Goal: Information Seeking & Learning: Learn about a topic

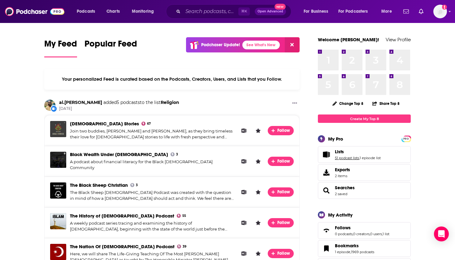
click at [354, 159] on link "51 podcast lists" at bounding box center [347, 158] width 24 height 4
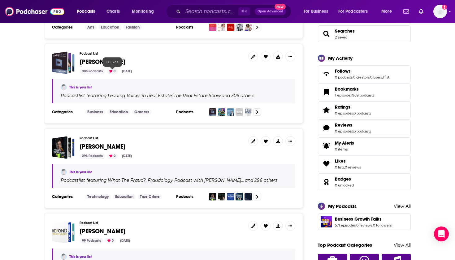
scroll to position [157, 0]
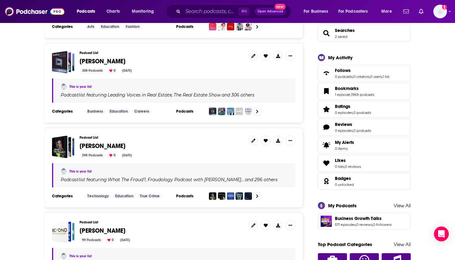
click at [97, 60] on span "[PERSON_NAME]" at bounding box center [103, 61] width 46 height 8
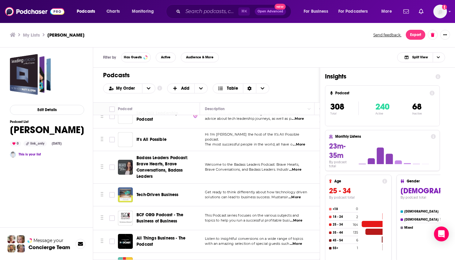
scroll to position [6964, 0]
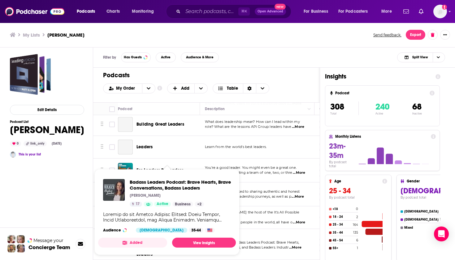
drag, startPoint x: 161, startPoint y: 187, endPoint x: 178, endPoint y: 177, distance: 20.8
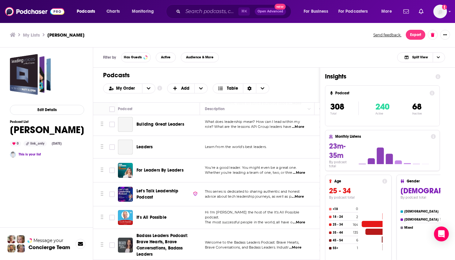
click at [168, 176] on div "Podcasts Charts Monitoring ⌘ K Open Advanced New For Business For Podcasters Mo…" at bounding box center [227, 130] width 455 height 260
click at [149, 233] on span "Badass Leaders Podcast: Brave Hearts, Brave Conversations, Badass Leaders" at bounding box center [162, 245] width 51 height 24
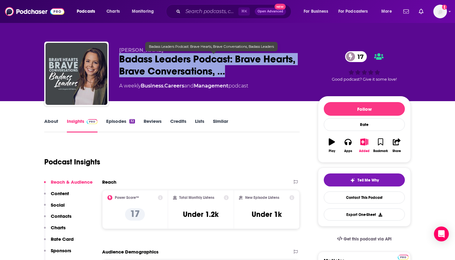
drag, startPoint x: 233, startPoint y: 70, endPoint x: 117, endPoint y: 56, distance: 116.7
click at [117, 56] on div "Angela Gill Nelms Badass Leaders Podcast: Brave Hearts, Brave Conversations, … …" at bounding box center [227, 75] width 367 height 67
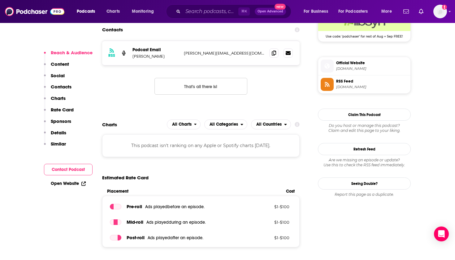
scroll to position [482, 0]
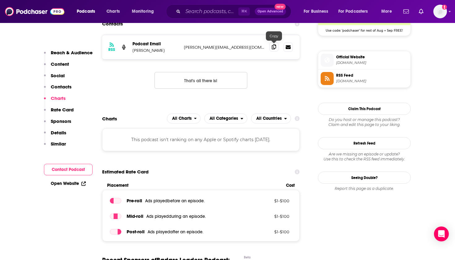
click at [275, 46] on icon at bounding box center [274, 46] width 4 height 5
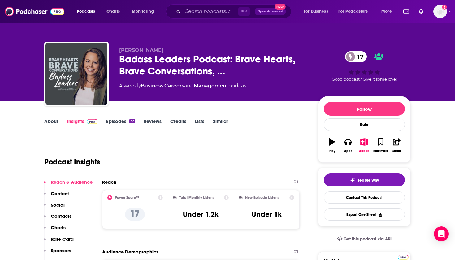
scroll to position [0, 0]
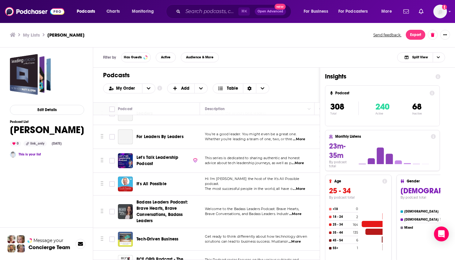
scroll to position [6995, 0]
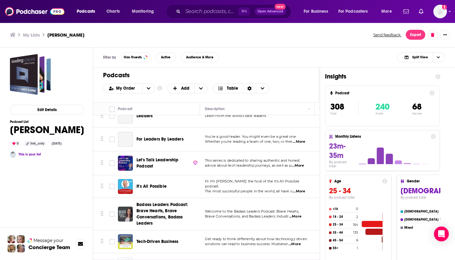
click at [153, 239] on span "Tech-Driven Business" at bounding box center [158, 241] width 42 height 5
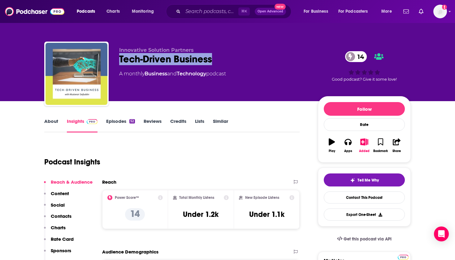
drag, startPoint x: 225, startPoint y: 62, endPoint x: 117, endPoint y: 60, distance: 107.8
click at [117, 60] on div "Innovative Solution Partners Tech-Driven Business 14 A monthly Business and Tec…" at bounding box center [227, 75] width 367 height 67
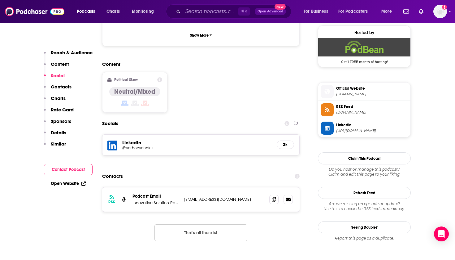
scroll to position [461, 0]
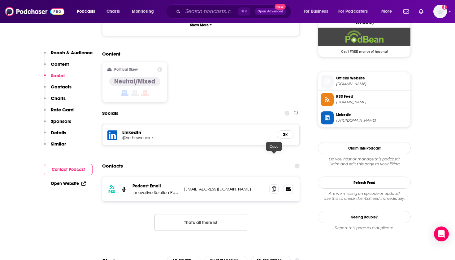
click at [275, 184] on span at bounding box center [274, 188] width 9 height 9
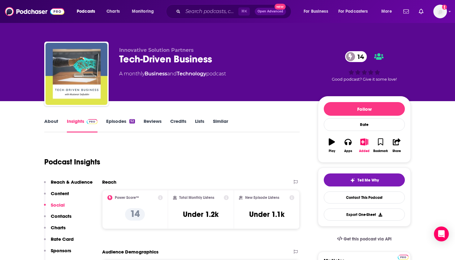
scroll to position [0, 0]
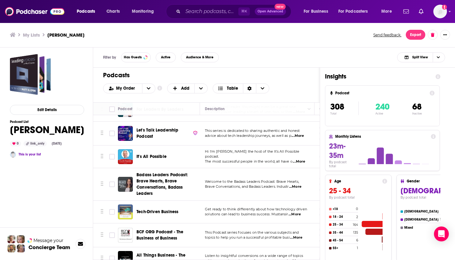
scroll to position [7004, 0]
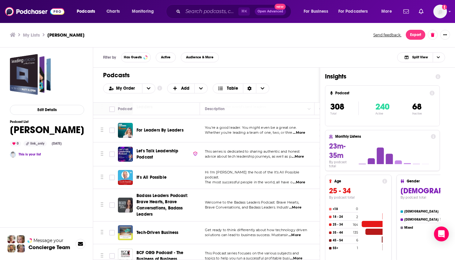
click at [155, 250] on span "BCF ORG Podcast - The Business of Business" at bounding box center [160, 255] width 47 height 11
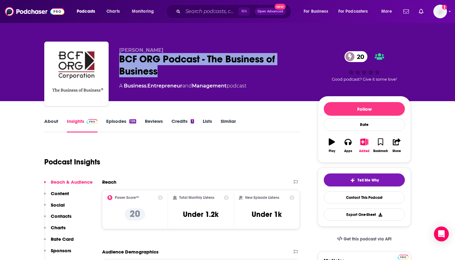
drag, startPoint x: 164, startPoint y: 72, endPoint x: 121, endPoint y: 56, distance: 45.5
click at [121, 56] on div "BCF ORG Podcast - The Business of Business 20" at bounding box center [213, 65] width 189 height 24
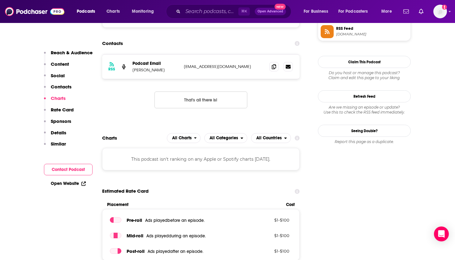
scroll to position [579, 0]
click at [275, 64] on icon at bounding box center [274, 66] width 4 height 5
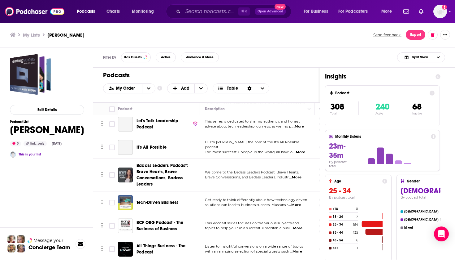
scroll to position [7034, 0]
click at [154, 243] on span "All Things Business - The Podcast" at bounding box center [161, 248] width 49 height 11
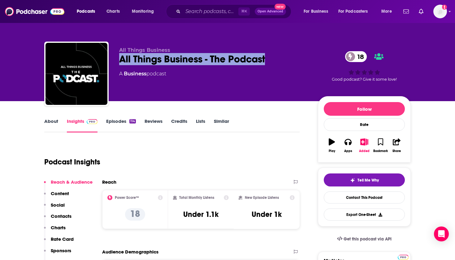
drag, startPoint x: 277, startPoint y: 61, endPoint x: 120, endPoint y: 59, distance: 157.4
click at [120, 59] on div "All Things Business - The Podcast 18" at bounding box center [213, 59] width 189 height 12
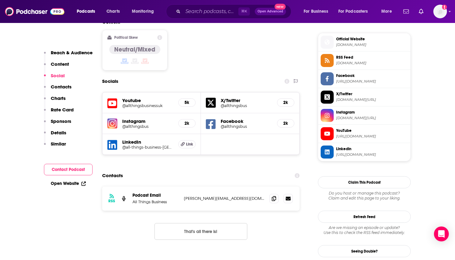
scroll to position [502, 0]
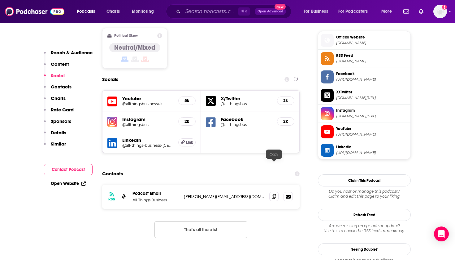
click at [275, 191] on span at bounding box center [274, 195] width 9 height 9
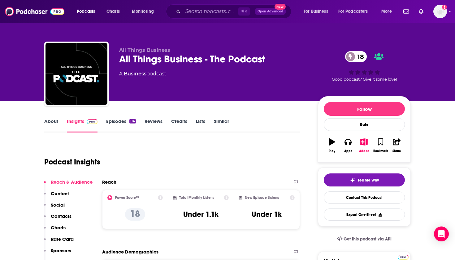
scroll to position [0, 0]
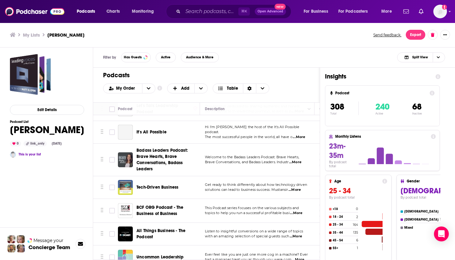
scroll to position [7074, 0]
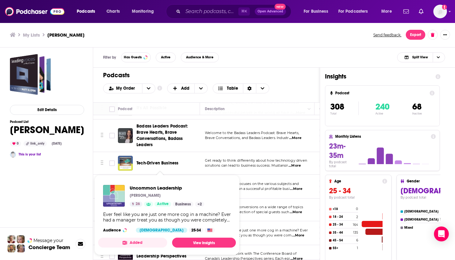
click at [165, 230] on span "Uncommon Leadership" at bounding box center [160, 232] width 47 height 5
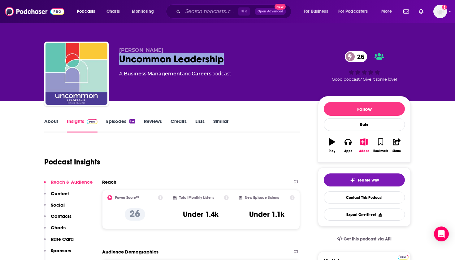
drag, startPoint x: 144, startPoint y: 57, endPoint x: 120, endPoint y: 55, distance: 24.2
click at [120, 55] on div "Uncommon Leadership 26" at bounding box center [213, 59] width 189 height 12
copy h2 "Uncommon Leadership"
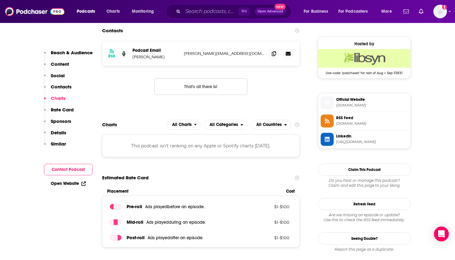
scroll to position [487, 0]
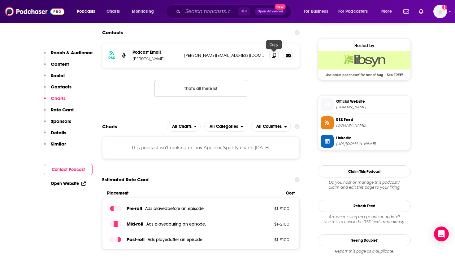
click at [274, 58] on span at bounding box center [274, 55] width 9 height 9
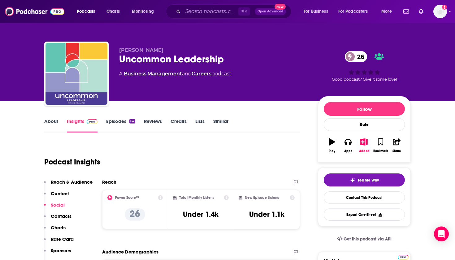
scroll to position [0, 0]
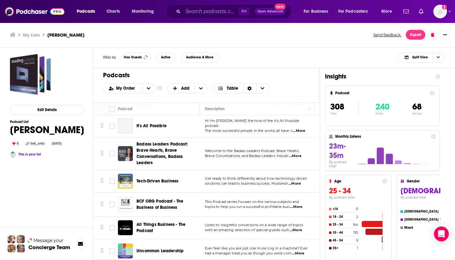
scroll to position [7058, 0]
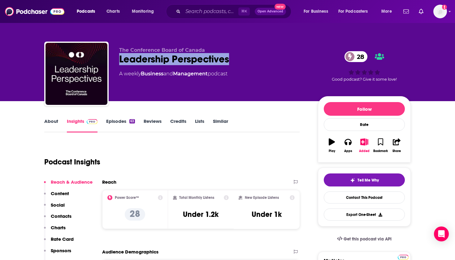
drag, startPoint x: 142, startPoint y: 61, endPoint x: 117, endPoint y: 59, distance: 24.2
click at [117, 59] on div "The Conference Board of Canada Leadership Perspectives 28 A weekly Business and…" at bounding box center [227, 75] width 367 height 67
copy h2 "Leadership Perspectives"
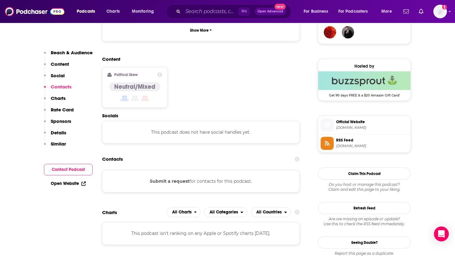
scroll to position [404, 0]
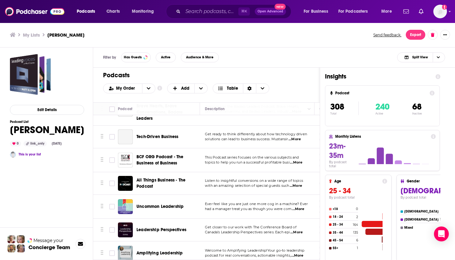
scroll to position [7092, 0]
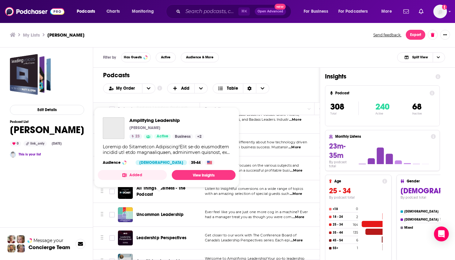
click at [155, 258] on span "Amplifying Leadership" at bounding box center [160, 260] width 46 height 5
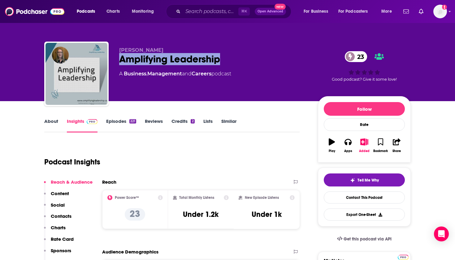
drag, startPoint x: 113, startPoint y: 60, endPoint x: 121, endPoint y: 57, distance: 7.5
click at [121, 57] on div "Amplifying Leadership 23" at bounding box center [213, 59] width 189 height 12
copy h2 "Amplifying Leadership"
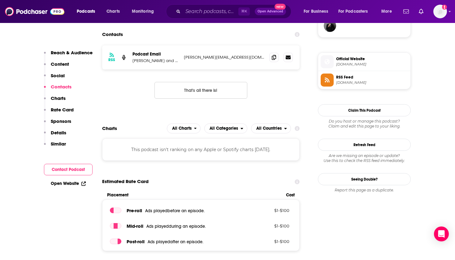
scroll to position [475, 0]
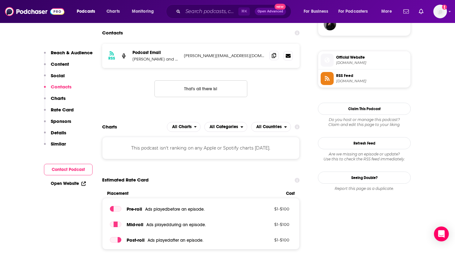
click at [277, 58] on span at bounding box center [274, 55] width 9 height 9
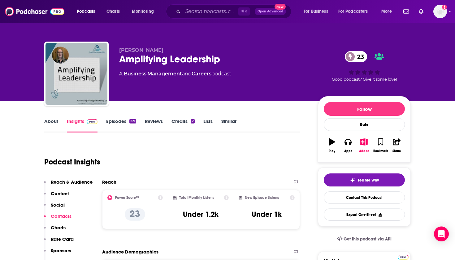
scroll to position [0, 0]
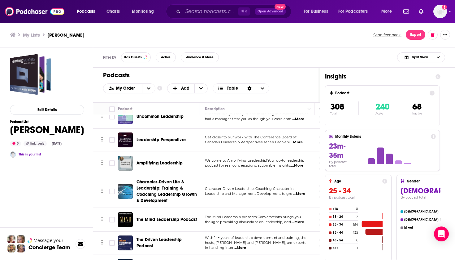
scroll to position [7091, 0]
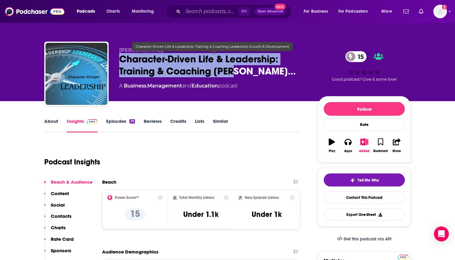
drag, startPoint x: 248, startPoint y: 77, endPoint x: 118, endPoint y: 58, distance: 130.9
click at [118, 58] on div "Dane Deutsch Character-Driven Life & Leadership: Training & Coaching Lea… 15 A …" at bounding box center [227, 75] width 367 height 67
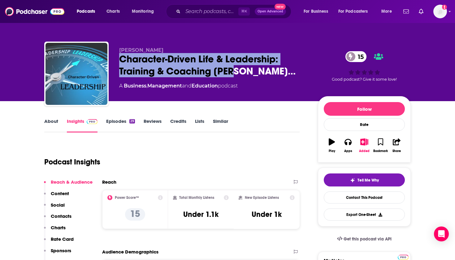
copy h2 "Character-Driven Life & Leadership: Training & Coaching Lea…"
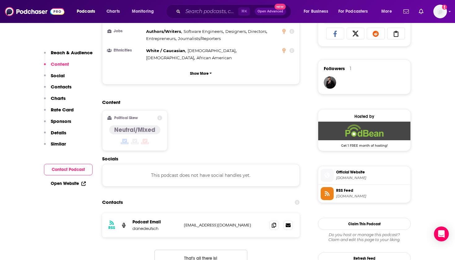
scroll to position [422, 0]
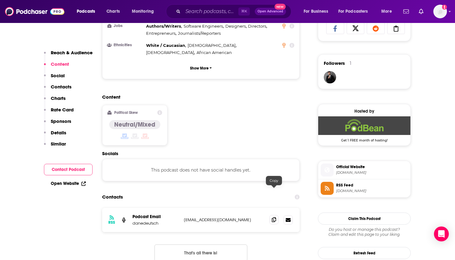
click at [273, 217] on icon at bounding box center [274, 219] width 4 height 5
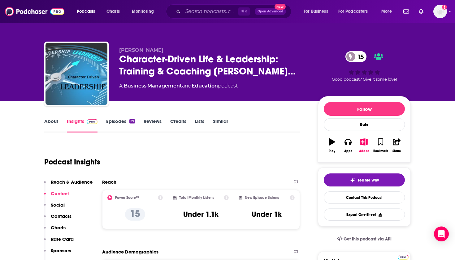
scroll to position [0, 0]
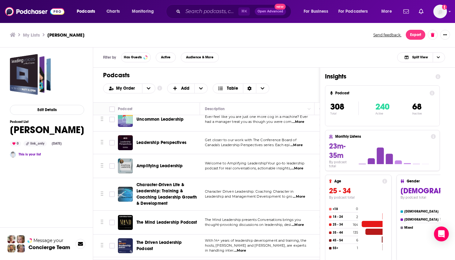
scroll to position [7202, 0]
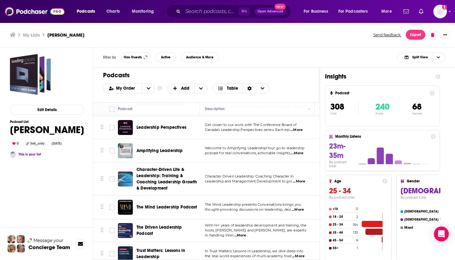
click at [168, 204] on span "The Mind Leadership Podcast" at bounding box center [167, 206] width 61 height 5
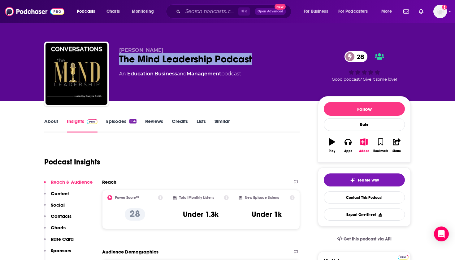
drag, startPoint x: 206, startPoint y: 56, endPoint x: 119, endPoint y: 54, distance: 86.8
click at [119, 54] on div "The Mind Leadership Podcast 28" at bounding box center [213, 59] width 189 height 12
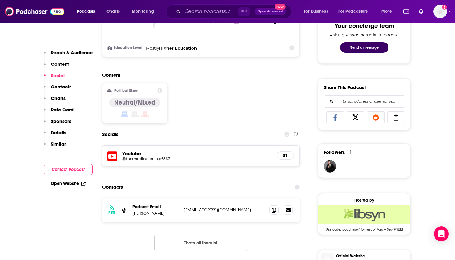
scroll to position [375, 0]
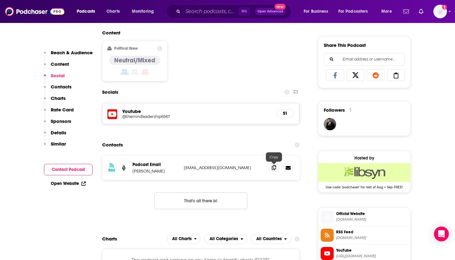
click at [275, 168] on icon at bounding box center [274, 167] width 4 height 5
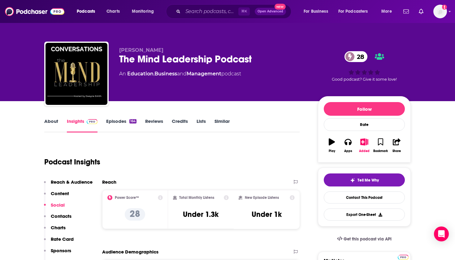
scroll to position [0, 0]
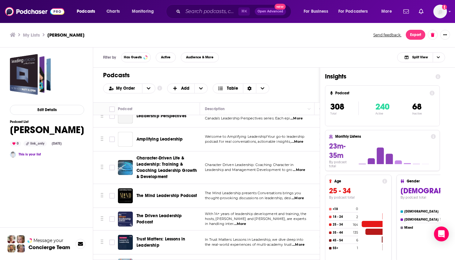
scroll to position [7176, 0]
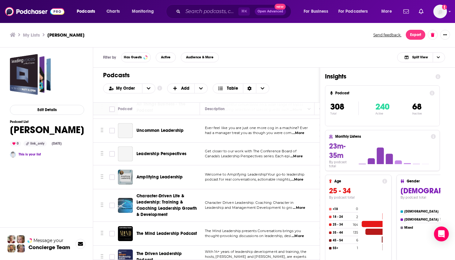
click at [172, 251] on span "The Driven Leadership Podcast" at bounding box center [160, 256] width 46 height 11
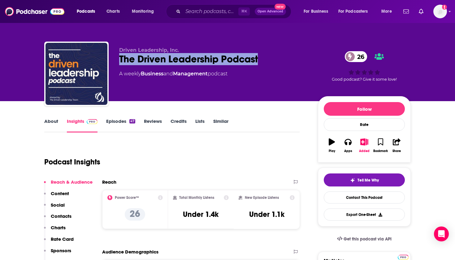
drag, startPoint x: 273, startPoint y: 55, endPoint x: 121, endPoint y: 55, distance: 152.1
click at [121, 55] on div "The Driven Leadership Podcast 26" at bounding box center [213, 59] width 189 height 12
copy h2 "The Driven Leadership Podcast"
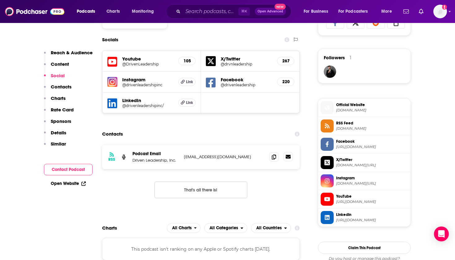
scroll to position [437, 0]
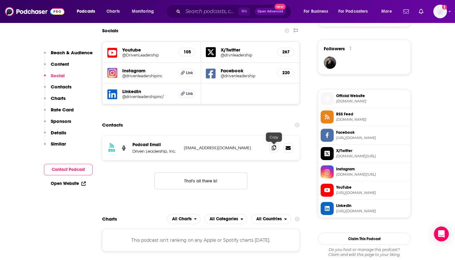
click at [275, 147] on icon at bounding box center [274, 147] width 4 height 5
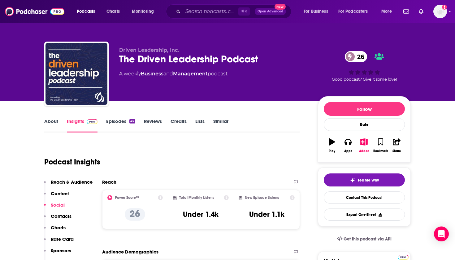
scroll to position [0, 0]
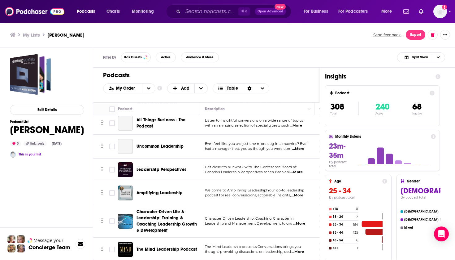
scroll to position [7214, 0]
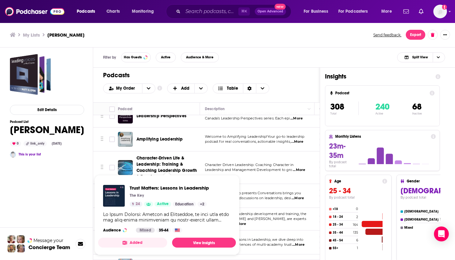
click at [158, 175] on span "Trust Matters: Lessons in Leadership The Key 24 Active Education + 2 Audience M…" at bounding box center [167, 215] width 138 height 80
click at [153, 178] on span "Trust Matters: Lessons in Leadership The Key 24 Active Education + 2 Audience M…" at bounding box center [167, 215] width 138 height 80
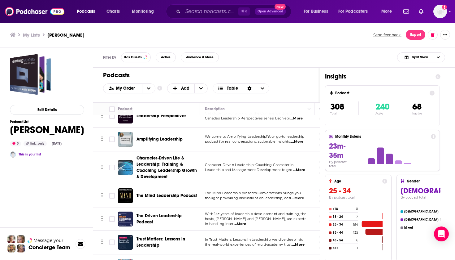
click at [167, 230] on td "Trust Matters: Lessons in Leadership" at bounding box center [159, 242] width 82 height 24
click at [163, 236] on span "Trust Matters: Lessons in Leadership" at bounding box center [161, 241] width 49 height 11
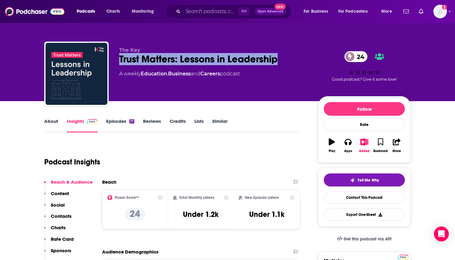
drag, startPoint x: 301, startPoint y: 61, endPoint x: 120, endPoint y: 60, distance: 181.0
click at [120, 60] on div "Trust Matters: Lessons in Leadership 24" at bounding box center [213, 59] width 189 height 12
copy h2 "Trust Matters: Lessons in Leadership"
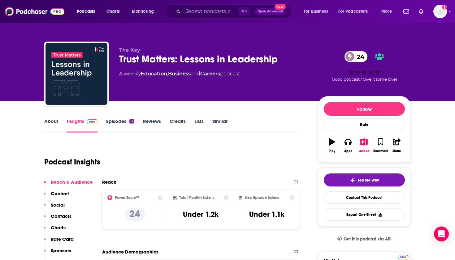
click at [130, 1] on div "Podcasts Charts Monitoring ⌘ K Open Advanced New For Business For Podcasters Mo…" at bounding box center [227, 11] width 455 height 23
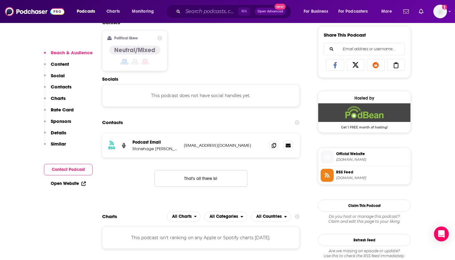
scroll to position [448, 0]
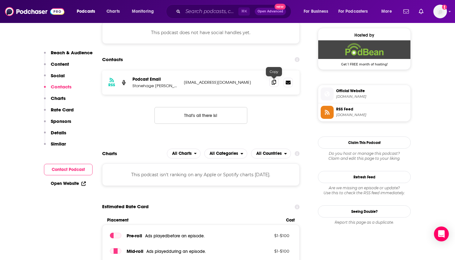
click at [273, 81] on icon at bounding box center [274, 82] width 4 height 5
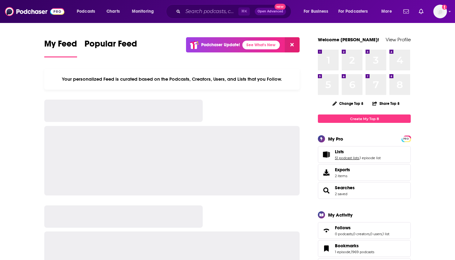
click at [344, 157] on link "51 podcast lists" at bounding box center [347, 158] width 24 height 4
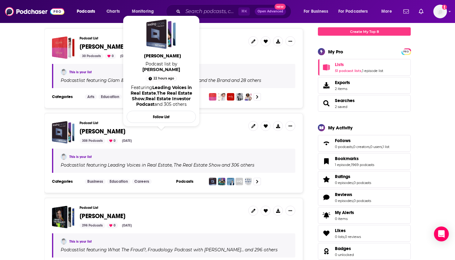
scroll to position [89, 0]
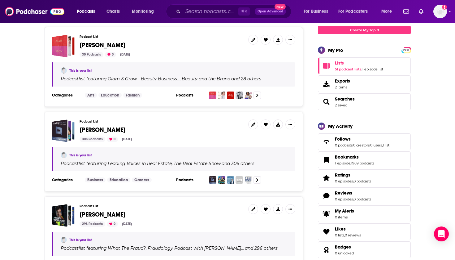
click at [95, 213] on span "Jason Costain" at bounding box center [103, 214] width 46 height 8
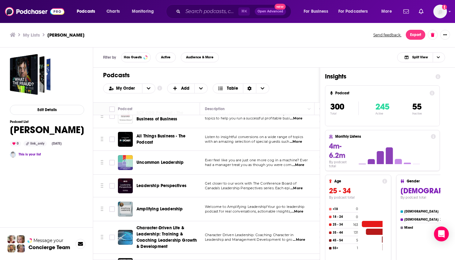
scroll to position [6834, 0]
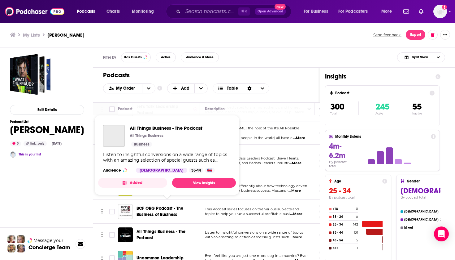
click at [156, 229] on span "All Things Business - The Podcast" at bounding box center [161, 234] width 49 height 11
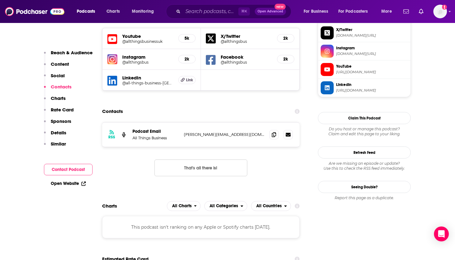
scroll to position [576, 0]
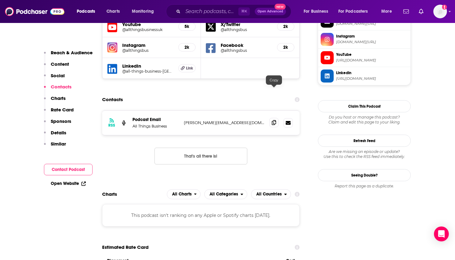
click at [276, 118] on span at bounding box center [274, 122] width 9 height 9
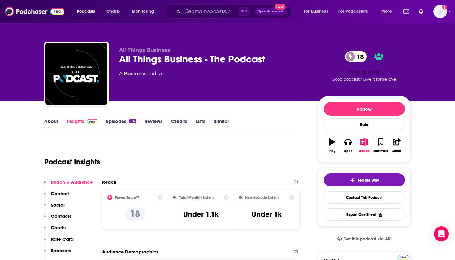
scroll to position [0, 0]
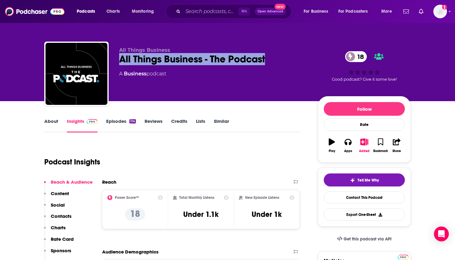
drag, startPoint x: 275, startPoint y: 57, endPoint x: 120, endPoint y: 62, distance: 154.7
click at [120, 62] on div "All Things Business - The Podcast 18" at bounding box center [213, 59] width 189 height 12
copy h2 "All Things Business - The Podcast"
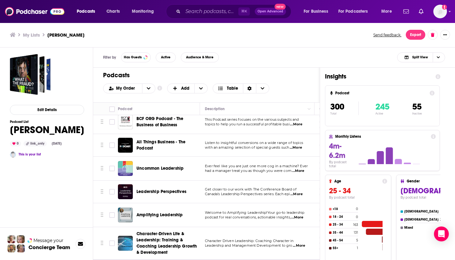
scroll to position [6856, 0]
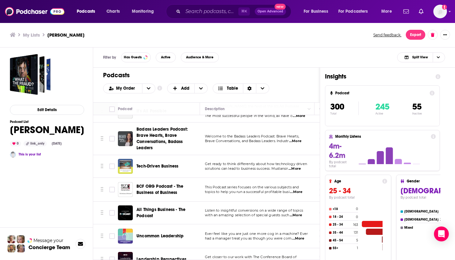
click at [154, 233] on span "Uncommon Leadership" at bounding box center [160, 235] width 47 height 5
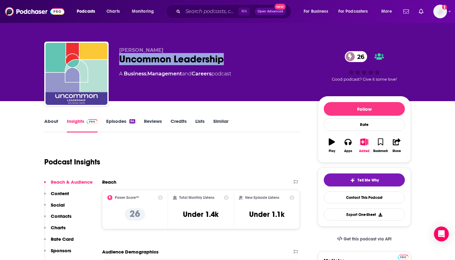
drag, startPoint x: 234, startPoint y: 60, endPoint x: 119, endPoint y: 59, distance: 114.3
click at [119, 59] on div "Uncommon Leadership 26" at bounding box center [213, 59] width 189 height 12
copy h2 "Uncommon Leadership"
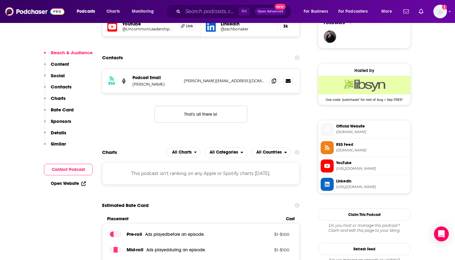
scroll to position [466, 0]
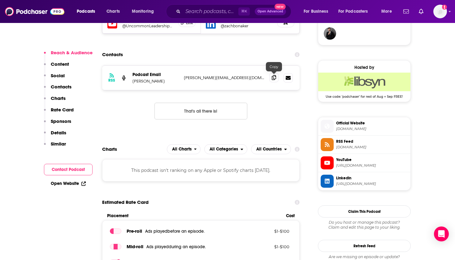
click at [274, 79] on icon at bounding box center [274, 77] width 4 height 5
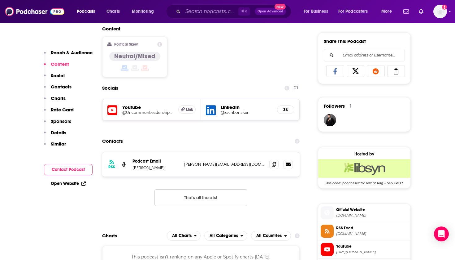
scroll to position [396, 0]
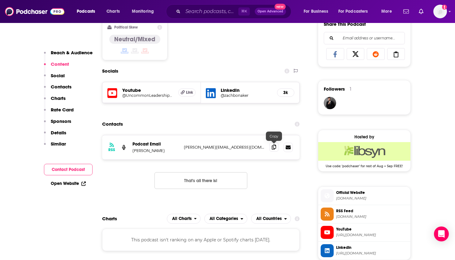
click at [276, 150] on span at bounding box center [274, 146] width 9 height 9
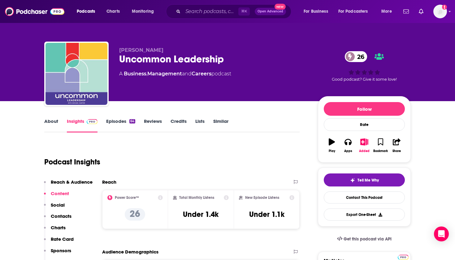
scroll to position [0, 0]
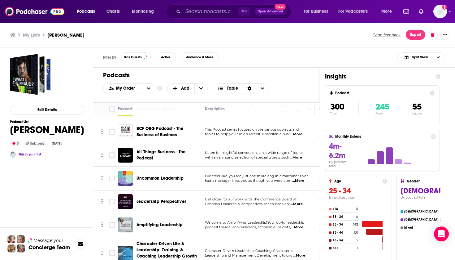
scroll to position [6911, 0]
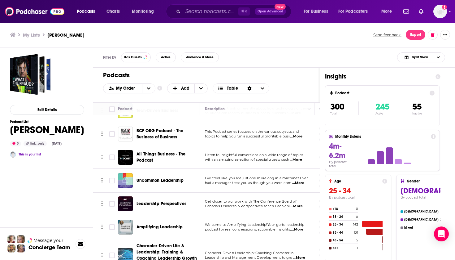
click at [165, 177] on div "Podcasts Charts Monitoring ⌘ K Open Advanced New For Business For Podcasters Mo…" at bounding box center [227, 130] width 455 height 260
click at [161, 201] on span "Leadership Perspectives" at bounding box center [162, 203] width 50 height 5
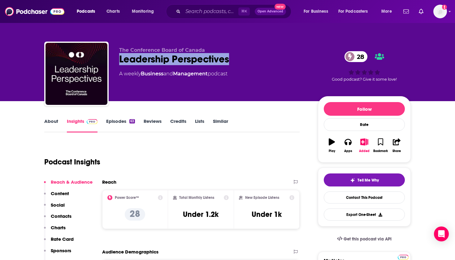
drag, startPoint x: 240, startPoint y: 61, endPoint x: 115, endPoint y: 60, distance: 125.2
click at [115, 60] on div "The Conference Board of Canada Leadership Perspectives 28 A weekly Business and…" at bounding box center [227, 75] width 367 height 67
copy h2 "Leadership Perspectives"
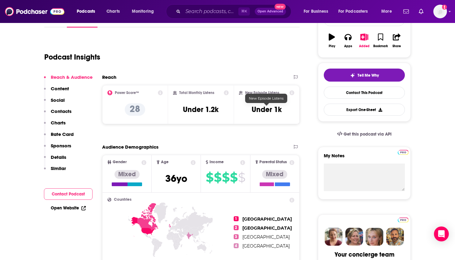
scroll to position [64, 0]
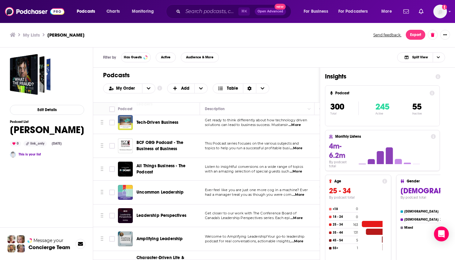
scroll to position [6902, 0]
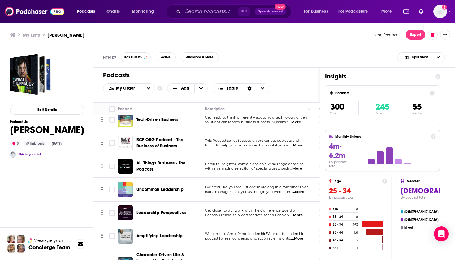
click at [161, 233] on span "Amplifying Leadership" at bounding box center [160, 235] width 46 height 5
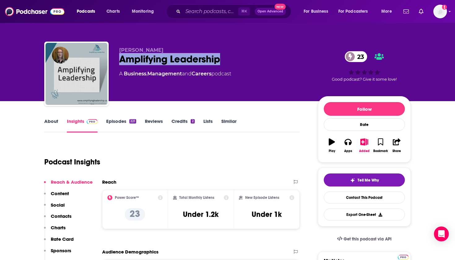
drag, startPoint x: 234, startPoint y: 62, endPoint x: 118, endPoint y: 60, distance: 115.3
click at [118, 60] on div "Tara Lehman Amplifying Leadership 23 A Business , Management and Careers podcas…" at bounding box center [227, 75] width 367 height 67
copy h2 "Amplifying Leadership"
click at [179, 2] on div "Podcasts Charts Monitoring ⌘ K Open Advanced New For Business For Podcasters Mo…" at bounding box center [227, 11] width 455 height 23
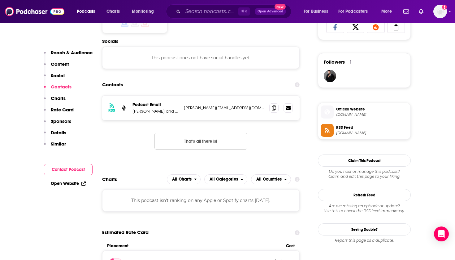
scroll to position [427, 0]
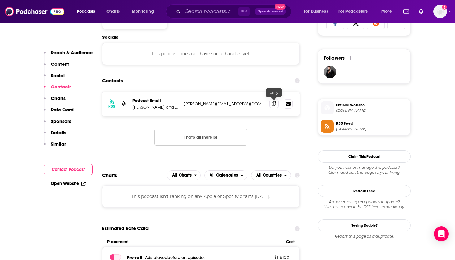
click at [274, 104] on icon at bounding box center [274, 103] width 4 height 5
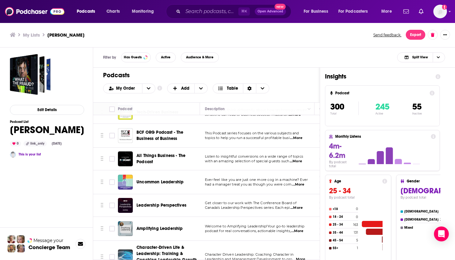
scroll to position [6910, 0]
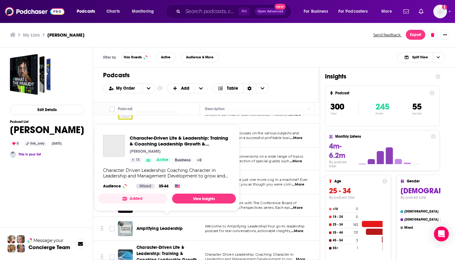
click at [162, 244] on span "Character-Driven Life & Leadership: Training & Coaching Leadership Growth & Dev…" at bounding box center [167, 256] width 60 height 24
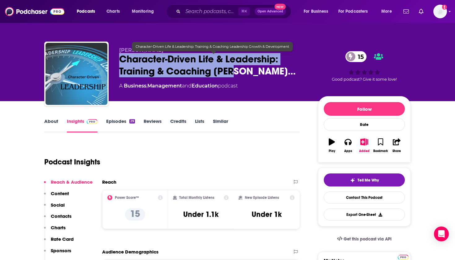
drag, startPoint x: 251, startPoint y: 76, endPoint x: 120, endPoint y: 57, distance: 132.4
click at [120, 57] on span "Character-Driven Life & Leadership: Training & Coaching [PERSON_NAME]…" at bounding box center [213, 65] width 189 height 24
copy h2 "Character-Driven Life & Leadership: Training & Coaching [PERSON_NAME]…"
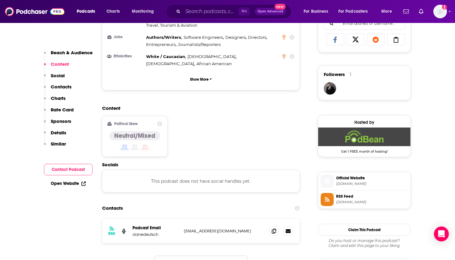
scroll to position [420, 0]
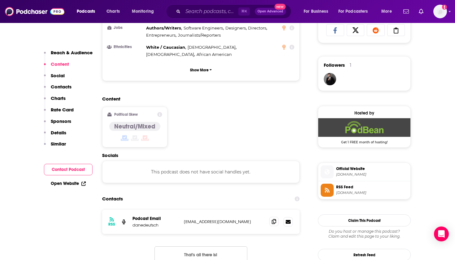
click at [276, 217] on span at bounding box center [274, 221] width 9 height 9
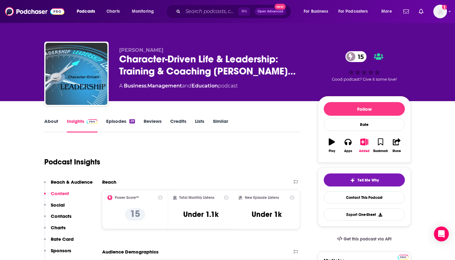
scroll to position [0, 0]
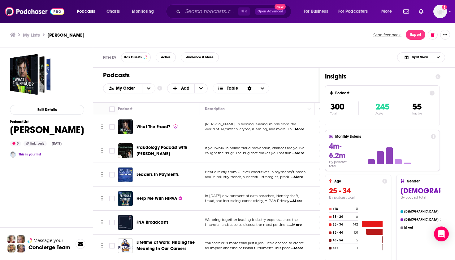
scroll to position [6990, 0]
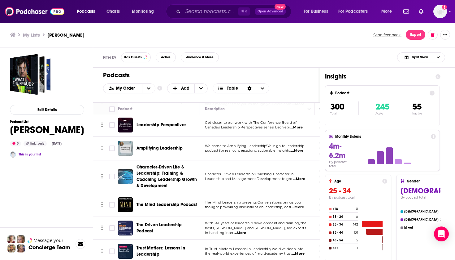
click at [166, 205] on span "The Mind Leadership Podcast" at bounding box center [167, 204] width 61 height 5
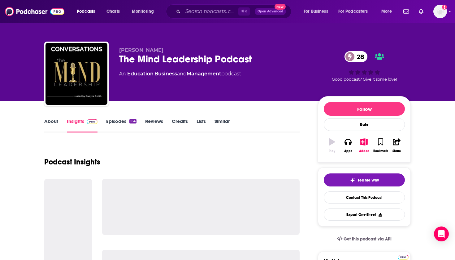
click at [166, 203] on div at bounding box center [201, 207] width 198 height 56
click at [164, 205] on div at bounding box center [201, 207] width 198 height 56
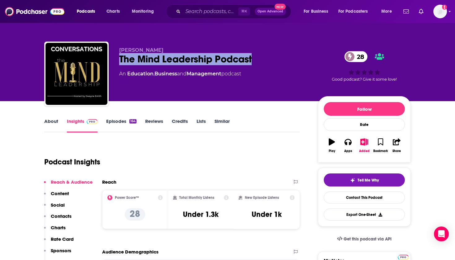
drag, startPoint x: 259, startPoint y: 61, endPoint x: 117, endPoint y: 60, distance: 142.2
click at [117, 60] on div "Dwayne Smith The Mind Leadership Podcast 28 An Education , Business and Managem…" at bounding box center [227, 75] width 367 height 67
copy h2 "The Mind Leadership Podcast"
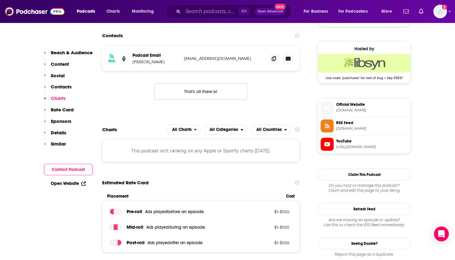
scroll to position [494, 0]
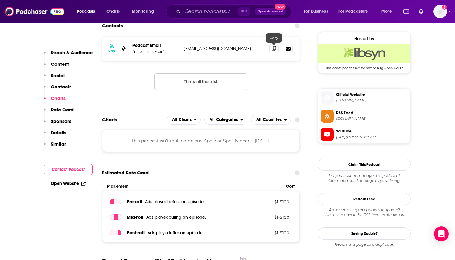
click at [273, 47] on icon at bounding box center [274, 48] width 4 height 5
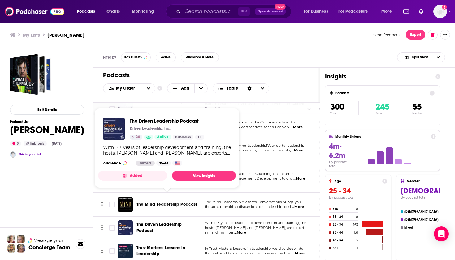
click at [165, 220] on div "The Driven Leadership Podcast" at bounding box center [169, 227] width 64 height 15
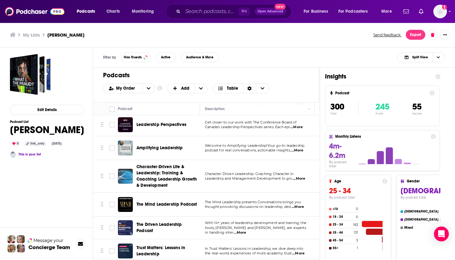
click at [164, 222] on span "The Driven Leadership Podcast" at bounding box center [160, 227] width 46 height 11
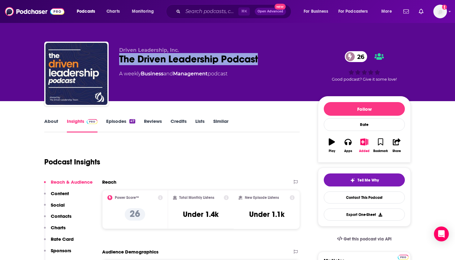
drag, startPoint x: 272, startPoint y: 64, endPoint x: 116, endPoint y: 55, distance: 156.4
click at [116, 55] on div "Driven Leadership, Inc. The Driven Leadership Podcast 26 A weekly Business and …" at bounding box center [227, 75] width 367 height 67
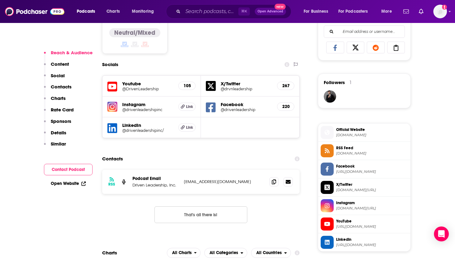
scroll to position [404, 0]
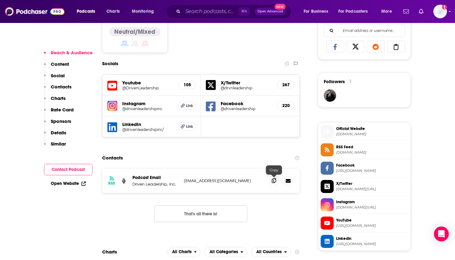
click at [275, 180] on icon at bounding box center [274, 180] width 4 height 5
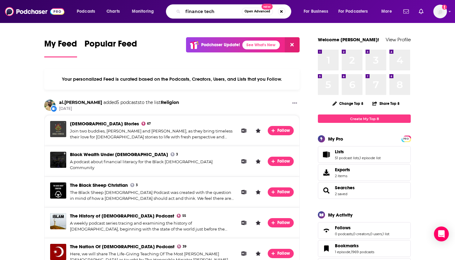
type input "finance tech"
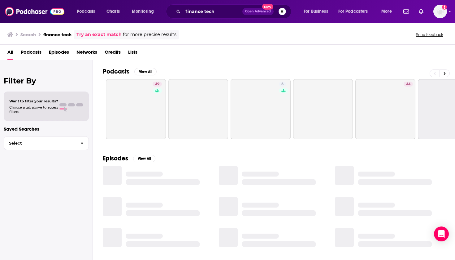
click at [28, 59] on span "Podcasts" at bounding box center [31, 53] width 21 height 13
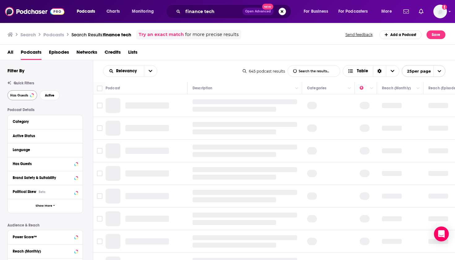
click at [21, 92] on button "Has Guests" at bounding box center [22, 95] width 30 height 10
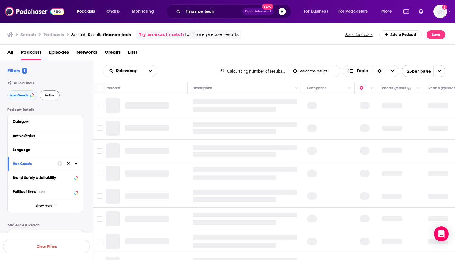
click at [46, 96] on span "Active" at bounding box center [50, 95] width 10 height 3
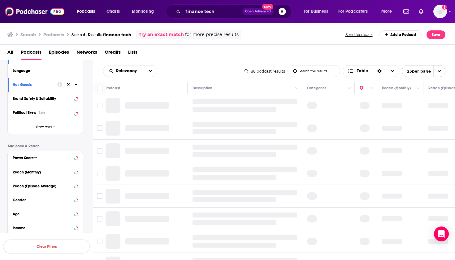
scroll to position [102, 0]
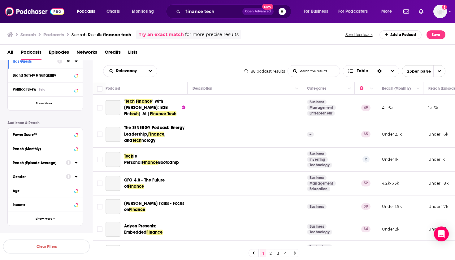
click at [57, 137] on button "Power Score™" at bounding box center [45, 134] width 65 height 8
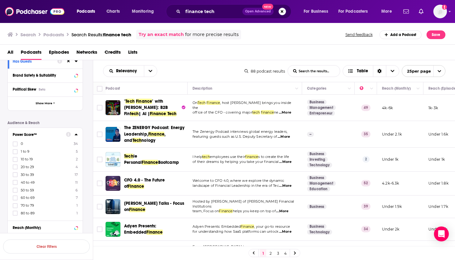
click at [26, 162] on div "0 34 1 to 9 5 10 to 19 2 20 to 29 4 30 to 39 17 40 to 49 11 50 to 59 6 60 to 69…" at bounding box center [45, 178] width 65 height 74
click at [14, 157] on icon at bounding box center [15, 159] width 4 height 4
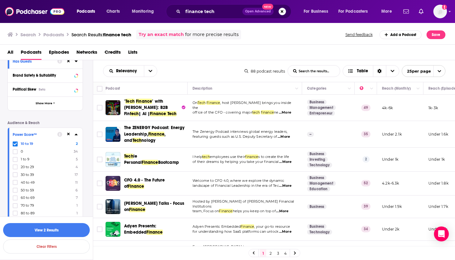
click at [16, 170] on div "10 to 19 2 0 34 1 to 9 5 20 to 29 4 30 to 39 17 40 to 49 11 50 to 59 6 60 to 69…" at bounding box center [45, 178] width 65 height 74
click at [16, 166] on icon at bounding box center [15, 166] width 4 height 3
click at [51, 228] on button "View 6 Results" at bounding box center [46, 230] width 87 height 14
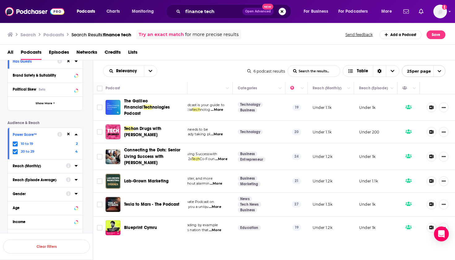
scroll to position [0, 69]
click at [148, 101] on span "The Galileo Financial" at bounding box center [136, 103] width 24 height 11
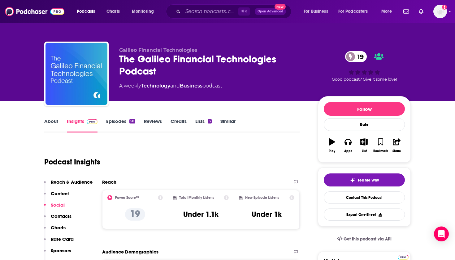
scroll to position [0, 0]
click at [362, 139] on icon "button" at bounding box center [365, 141] width 8 height 7
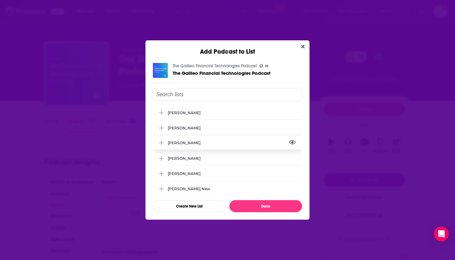
click at [201, 144] on button "View Link" at bounding box center [203, 144] width 4 height 1
click at [173, 145] on div "[PERSON_NAME]" at bounding box center [186, 142] width 37 height 5
click at [266, 202] on button "Done" at bounding box center [266, 206] width 73 height 12
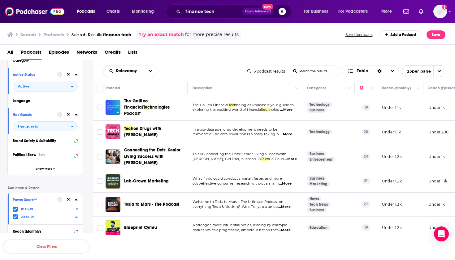
scroll to position [65, 0]
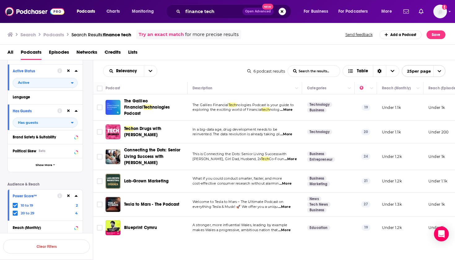
click at [14, 212] on icon at bounding box center [15, 213] width 4 height 4
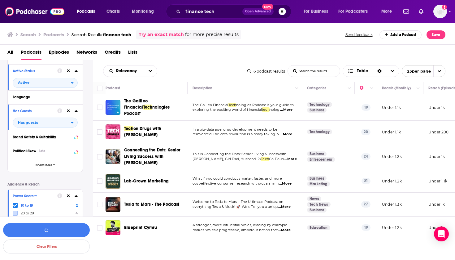
click at [14, 205] on icon at bounding box center [15, 205] width 4 height 3
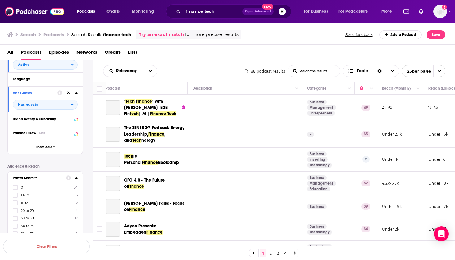
scroll to position [102, 0]
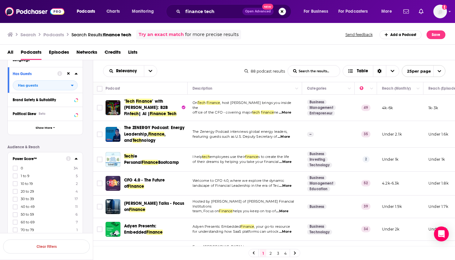
click at [22, 194] on div "0 34 1 to 9 5 10 to 19 2 20 to 29 4 30 to 39 17 40 to 49 11 50 to 59 6 60 to 69…" at bounding box center [45, 202] width 65 height 74
click at [21, 198] on span "30 to 39" at bounding box center [27, 198] width 13 height 4
click at [15, 201] on input "multiSelectOption-30-4" at bounding box center [15, 201] width 0 height 0
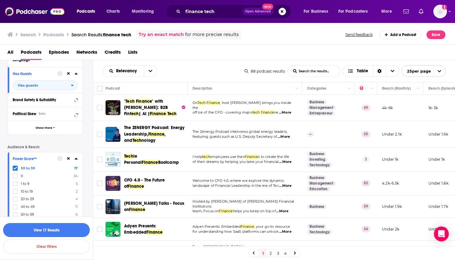
click at [47, 232] on button "View 17 Results" at bounding box center [46, 230] width 87 height 14
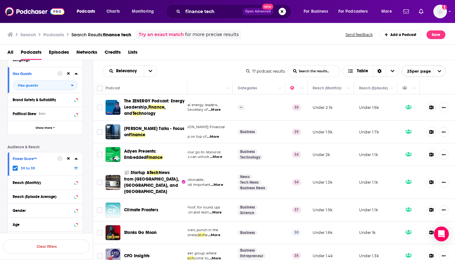
scroll to position [0, 69]
click at [152, 104] on span "The ZENERGY Podcast: Energy Leadership, Finance , and Tech nology" at bounding box center [154, 107] width 61 height 19
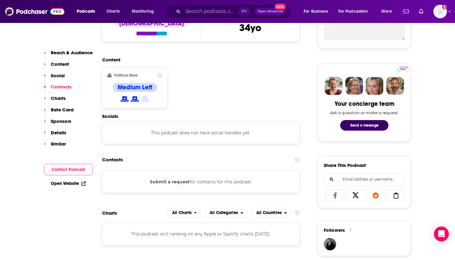
scroll to position [207, 0]
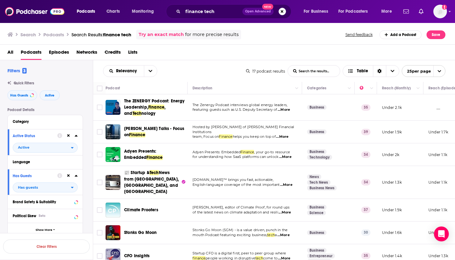
scroll to position [16, 0]
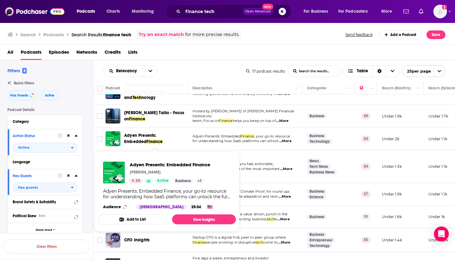
click at [157, 135] on span "Adyen Presents: Embedded" at bounding box center [140, 138] width 33 height 11
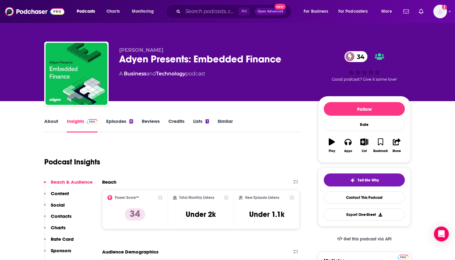
scroll to position [0, 0]
click at [364, 134] on button "List" at bounding box center [365, 145] width 16 height 22
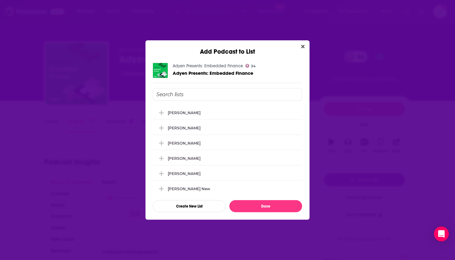
scroll to position [0, 0]
click at [196, 142] on div "[PERSON_NAME]" at bounding box center [227, 143] width 149 height 14
click at [244, 207] on button "Done" at bounding box center [266, 206] width 73 height 12
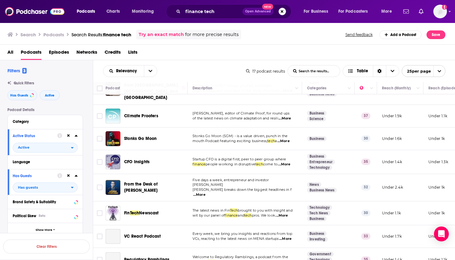
scroll to position [96, 0]
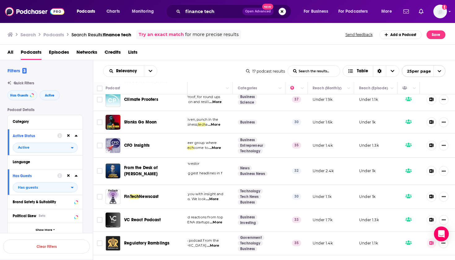
scroll to position [123, 69]
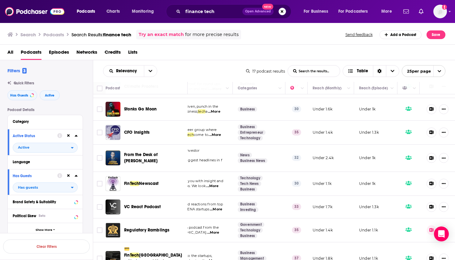
click at [153, 181] on span "Newscast" at bounding box center [149, 183] width 20 height 5
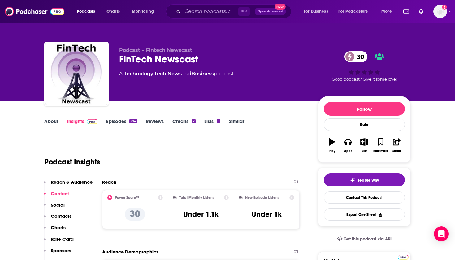
click at [363, 143] on icon "button" at bounding box center [365, 141] width 8 height 7
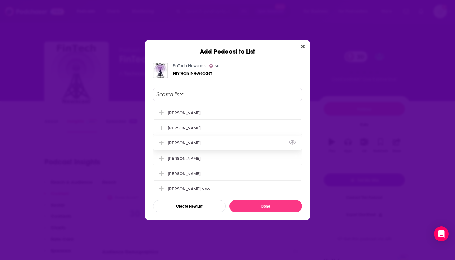
click at [175, 145] on div "[PERSON_NAME]" at bounding box center [186, 142] width 37 height 5
click at [263, 204] on button "Done" at bounding box center [266, 206] width 73 height 12
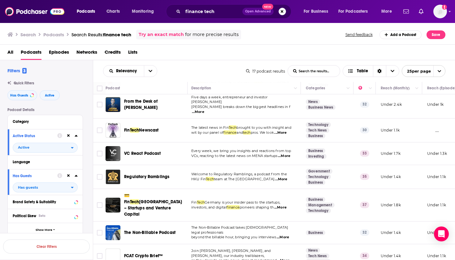
scroll to position [177, 2]
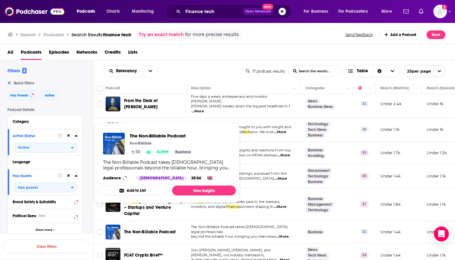
click at [161, 229] on span "The Non-Billable Podcast" at bounding box center [149, 231] width 51 height 5
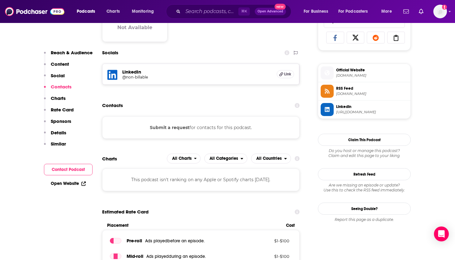
scroll to position [411, 0]
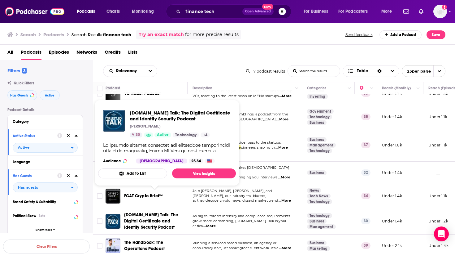
click at [150, 212] on span "[DOMAIN_NAME] Talk: The Digital Certificate and Identity Security Podcast" at bounding box center [154, 221] width 61 height 19
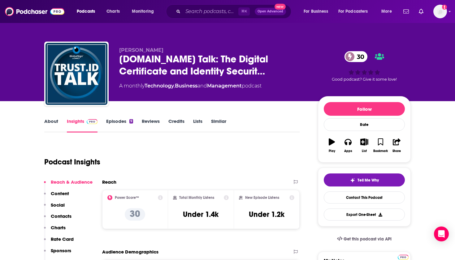
scroll to position [0, 0]
click at [363, 145] on icon "button" at bounding box center [365, 141] width 8 height 7
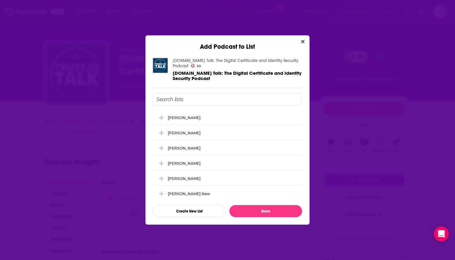
scroll to position [0, 0]
click at [178, 147] on div "[PERSON_NAME]" at bounding box center [186, 147] width 37 height 5
click at [266, 215] on button "Done" at bounding box center [266, 211] width 73 height 12
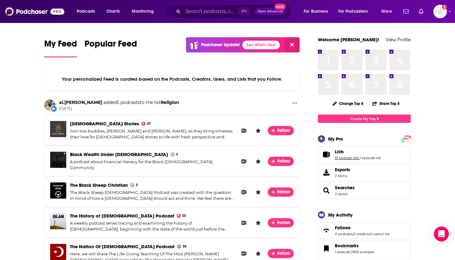
click at [344, 159] on link "51 podcast lists" at bounding box center [347, 158] width 24 height 4
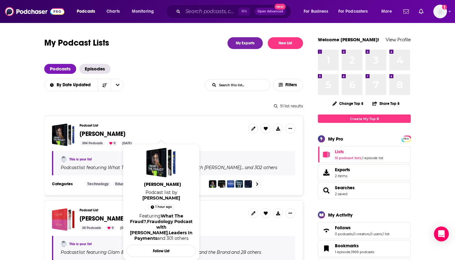
click at [106, 132] on span "[PERSON_NAME]" at bounding box center [103, 134] width 46 height 8
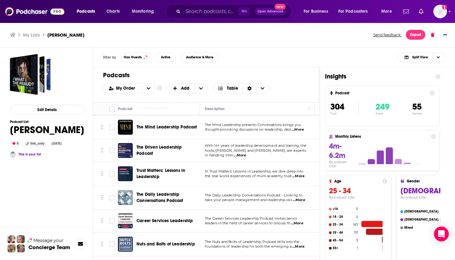
scroll to position [7039, 0]
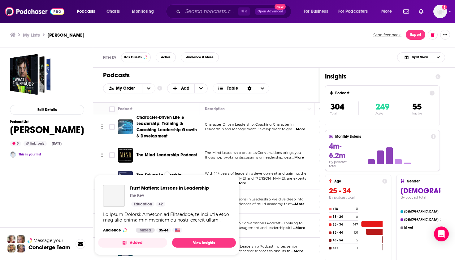
click at [161, 173] on span "Trust Matters: Lessons in Leadership The Key Education + 2 Audience Mixed 35-44…" at bounding box center [167, 214] width 145 height 87
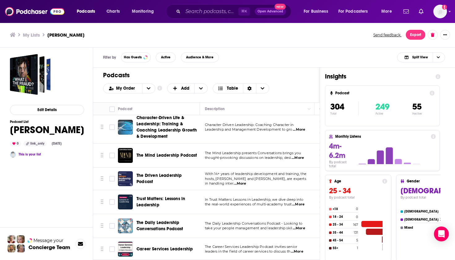
click at [150, 196] on span "Trust Matters: Lessons in Leadership" at bounding box center [161, 201] width 49 height 11
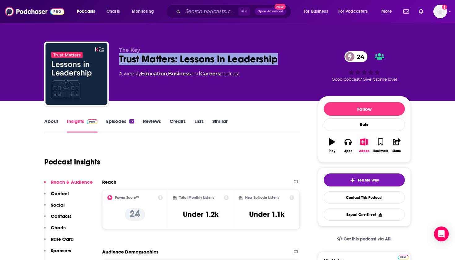
drag, startPoint x: 282, startPoint y: 59, endPoint x: 118, endPoint y: 62, distance: 163.6
click at [118, 62] on div "The Key Trust Matters: Lessons in Leadership 24 A weekly Education , Business a…" at bounding box center [227, 75] width 367 height 67
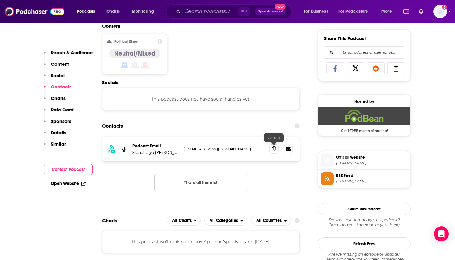
click at [275, 145] on span at bounding box center [274, 148] width 9 height 9
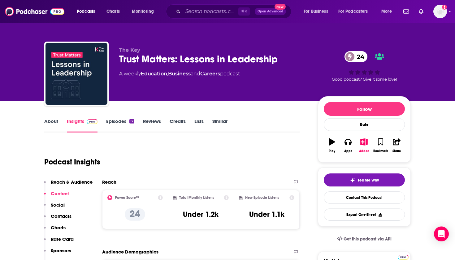
scroll to position [0, 0]
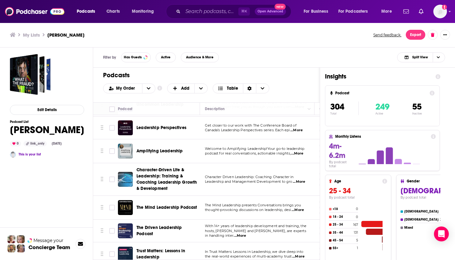
scroll to position [7019, 0]
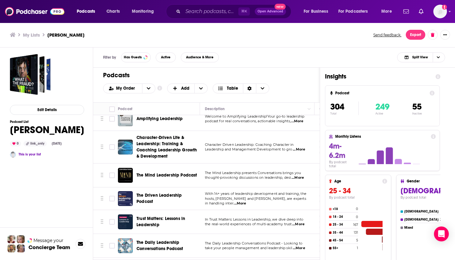
click at [161, 240] on span "The Daily Leadership Conversations Podcast" at bounding box center [160, 245] width 47 height 11
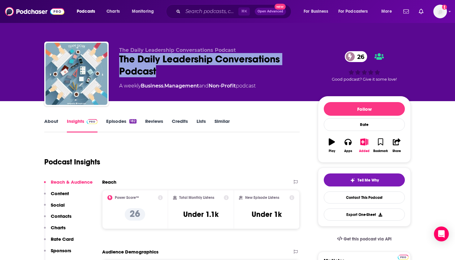
drag, startPoint x: 167, startPoint y: 74, endPoint x: 117, endPoint y: 57, distance: 53.1
click at [117, 57] on div "The Daily Leadership Conversations Podcast The Daily Leadership Conversations P…" at bounding box center [227, 75] width 367 height 67
copy h2 "The Daily Leadership Conversations Podcast"
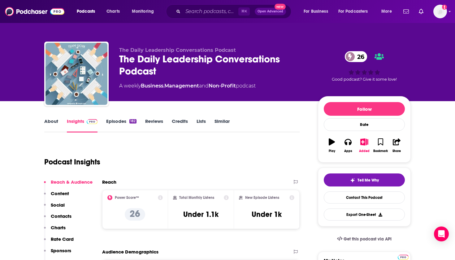
click at [227, 1] on div "Podcasts Charts Monitoring ⌘ K Open Advanced New For Business For Podcasters Mo…" at bounding box center [227, 11] width 455 height 23
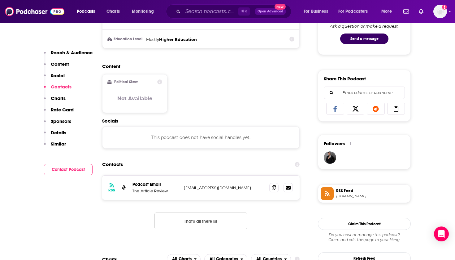
scroll to position [393, 0]
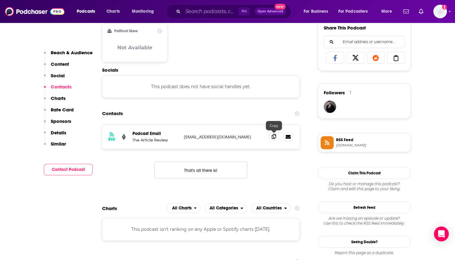
click at [273, 136] on icon at bounding box center [274, 136] width 4 height 5
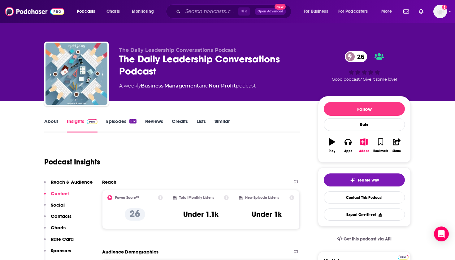
scroll to position [0, 0]
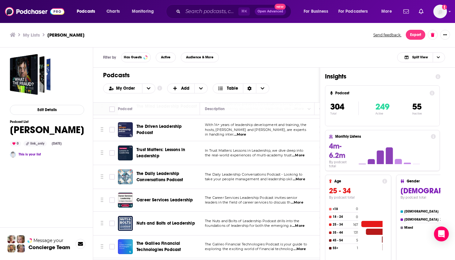
scroll to position [7088, 0]
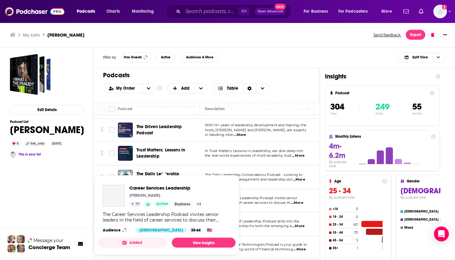
click at [171, 173] on span "Career Services Leadership [PERSON_NAME] 19 Active Business + 1 The Career Serv…" at bounding box center [166, 214] width 145 height 87
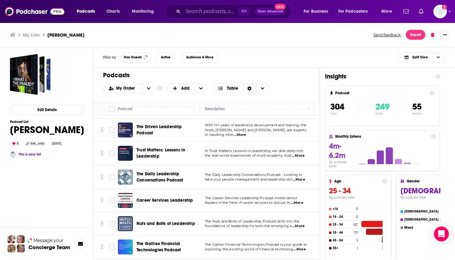
click at [172, 197] on span "Career Services Leadership" at bounding box center [165, 199] width 56 height 5
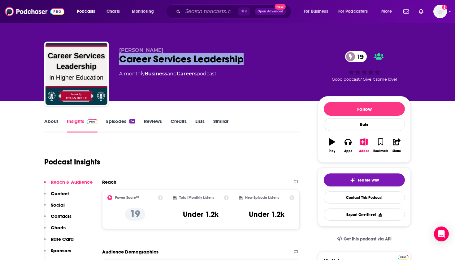
drag, startPoint x: 234, startPoint y: 61, endPoint x: 115, endPoint y: 59, distance: 119.3
click at [115, 59] on div "[PERSON_NAME] Career Services Leadership 19 A monthly Business and Careers podc…" at bounding box center [227, 75] width 367 height 67
copy h2 "Career Services Leadership"
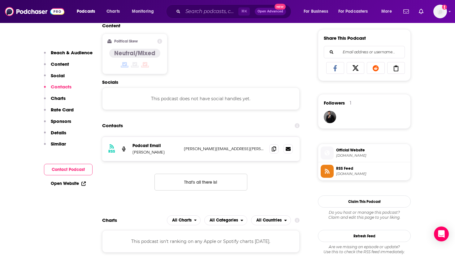
scroll to position [396, 0]
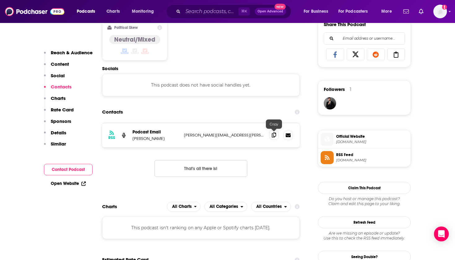
click at [273, 134] on icon at bounding box center [274, 134] width 4 height 5
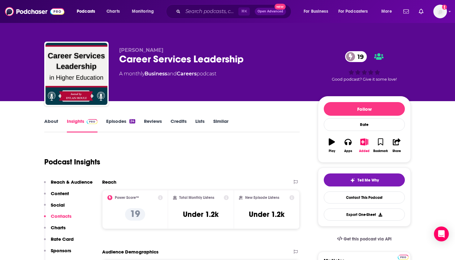
scroll to position [0, 0]
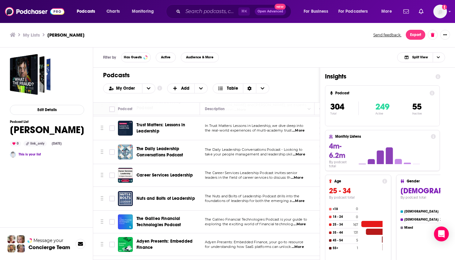
scroll to position [7112, 0]
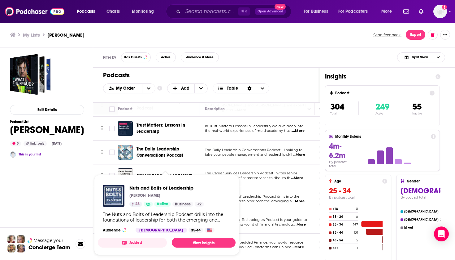
click at [166, 173] on span "Nuts and Bolts of Leadership [PERSON_NAME] 23 Active Business + 2 The Nuts and …" at bounding box center [166, 214] width 145 height 87
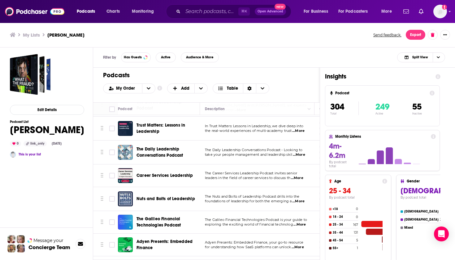
click at [164, 191] on div "Nuts and Bolts of Leadership" at bounding box center [169, 198] width 64 height 15
click at [166, 196] on span "Nuts and Bolts of Leadership" at bounding box center [166, 198] width 59 height 5
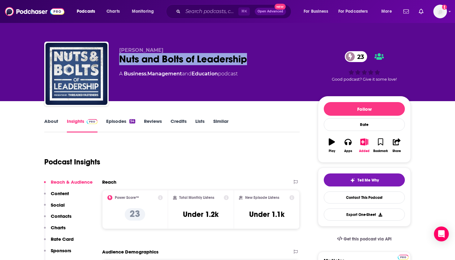
drag, startPoint x: 254, startPoint y: 64, endPoint x: 118, endPoint y: 60, distance: 136.1
click at [118, 60] on div "[PERSON_NAME] Nuts and Bolts of Leadership 23 A Business , Management and Educa…" at bounding box center [227, 75] width 367 height 67
copy h2 "Nuts and Bolts of Leadership"
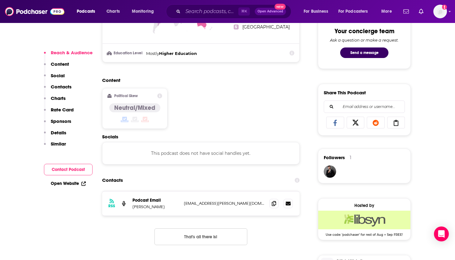
scroll to position [341, 0]
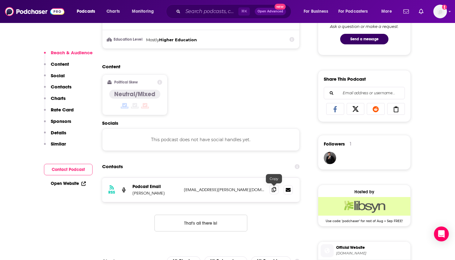
click at [276, 188] on icon at bounding box center [274, 189] width 4 height 5
